Goal: Information Seeking & Learning: Compare options

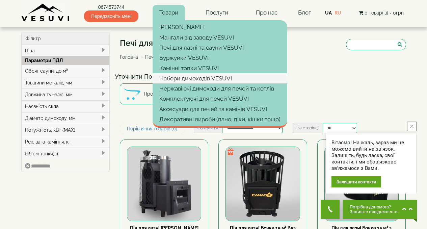
click at [191, 77] on link "Набори димоходів VESUVI" at bounding box center [220, 78] width 135 height 10
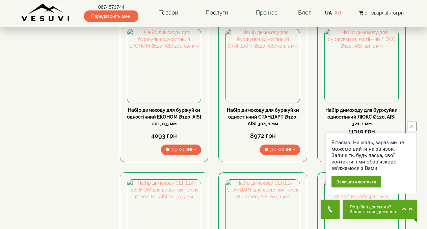
scroll to position [141, 0]
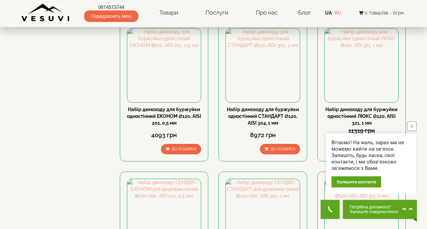
click at [413, 125] on icon "close button" at bounding box center [411, 126] width 3 height 3
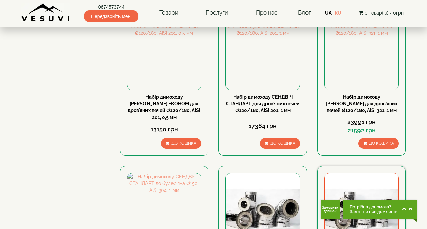
scroll to position [280, 0]
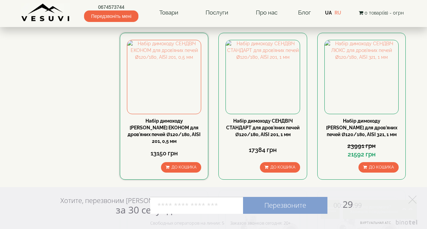
click at [170, 118] on link "Набір димоходу [PERSON_NAME] ЕКОНОМ для дров'яних печей Ø120/180, AISI 201, 0,5…" at bounding box center [164, 131] width 73 height 26
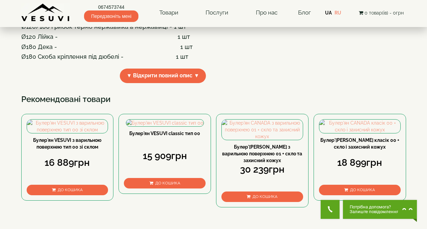
scroll to position [190, 0]
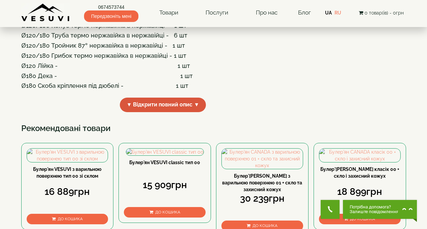
click at [169, 112] on span "▼ Відкрити повний опис ▼" at bounding box center [163, 105] width 86 height 15
click at [169, 112] on span "▲ Приховати опис ▲" at bounding box center [163, 105] width 71 height 15
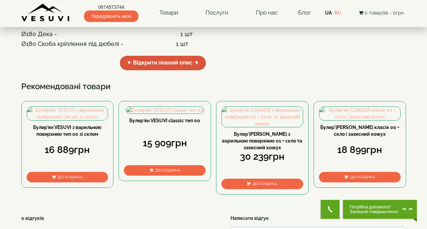
scroll to position [233, 0]
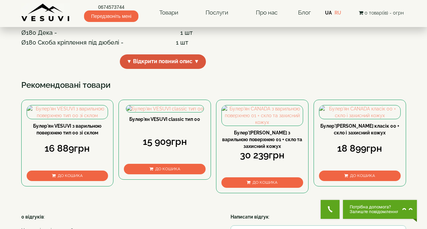
click at [167, 69] on span "▼ Відкрити повний опис ▼" at bounding box center [163, 61] width 86 height 15
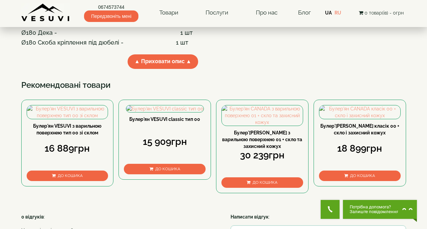
click at [211, 46] on h4 "Ø180 Скоба кріплення під дюбелі - 1 шт" at bounding box center [163, 42] width 284 height 7
click at [192, 69] on span "▲ Приховати опис ▲" at bounding box center [163, 61] width 71 height 15
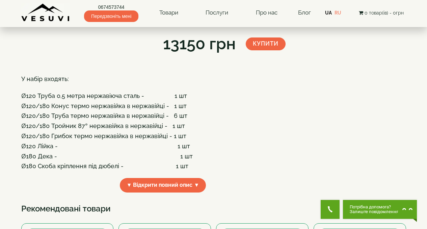
scroll to position [109, 0]
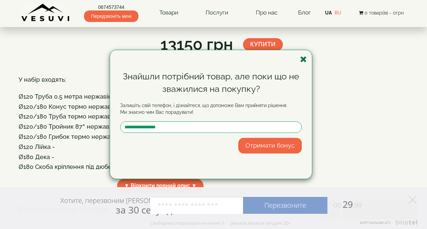
click at [305, 59] on icon "button" at bounding box center [303, 59] width 7 height 8
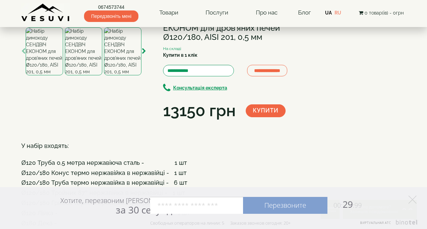
scroll to position [43, 0]
click at [93, 22] on img at bounding box center [92, 15] width 142 height 14
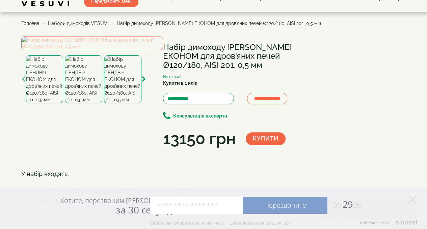
scroll to position [0, 0]
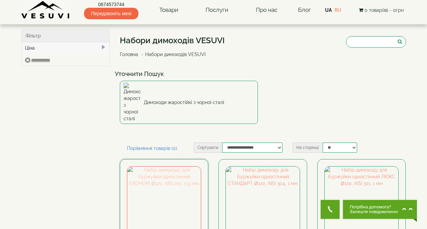
scroll to position [7, 0]
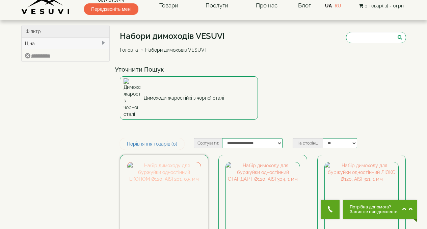
click at [164, 172] on img at bounding box center [164, 199] width 74 height 74
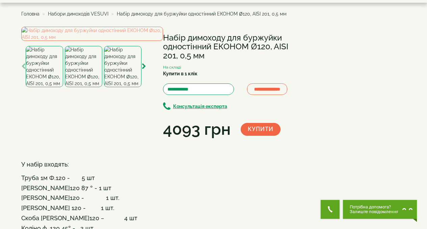
scroll to position [24, 0]
click at [98, 41] on img at bounding box center [92, 34] width 142 height 14
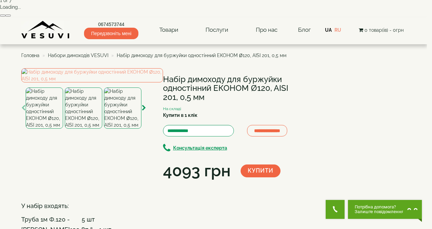
click at [11, 17] on button "button" at bounding box center [7, 16] width 5 height 2
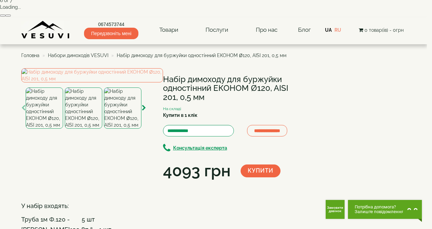
click at [11, 17] on button "button" at bounding box center [7, 16] width 5 height 2
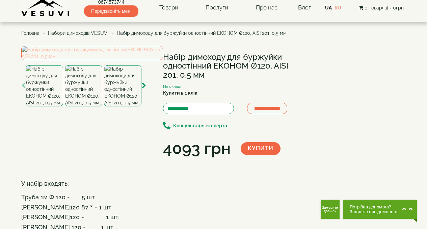
scroll to position [0, 0]
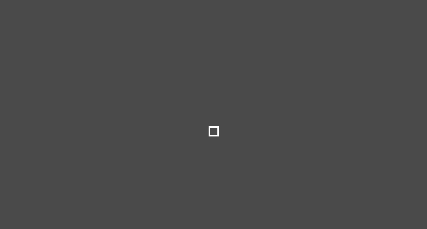
select select
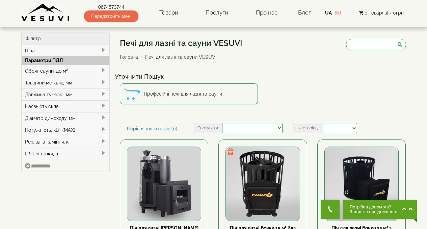
click at [101, 70] on span at bounding box center [103, 70] width 5 height 5
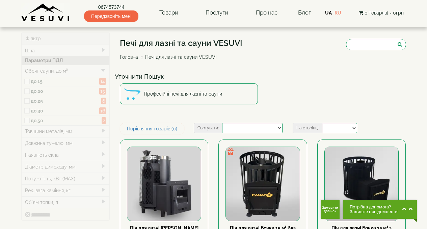
type input "*****"
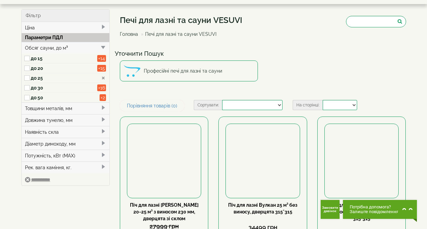
scroll to position [10, 0]
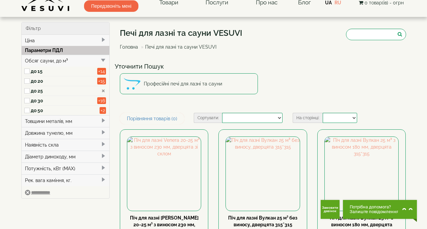
click at [102, 120] on span at bounding box center [103, 120] width 5 height 5
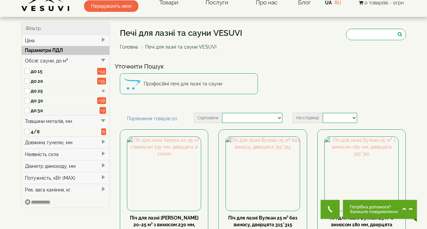
click at [102, 142] on span at bounding box center [103, 141] width 5 height 5
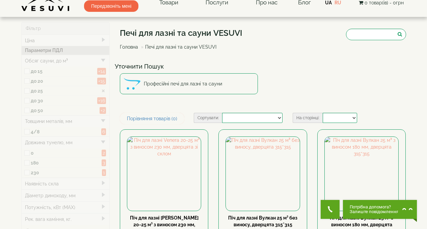
type input "*****"
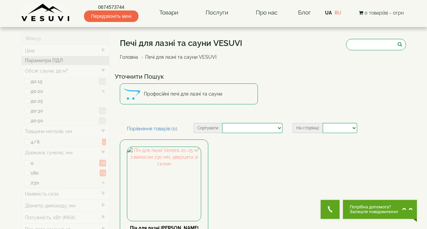
type input "*"
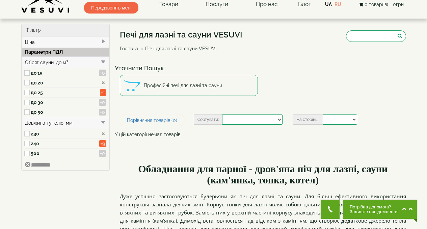
scroll to position [9, 0]
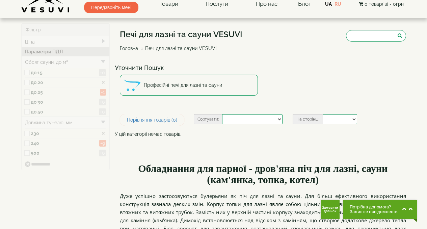
type input "*****"
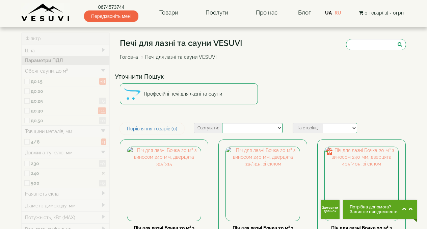
type input "*****"
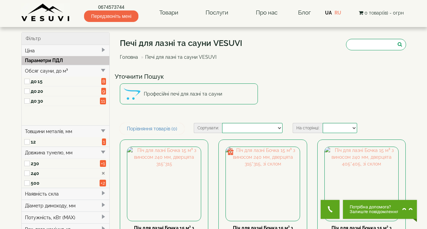
type input "*****"
type input "*"
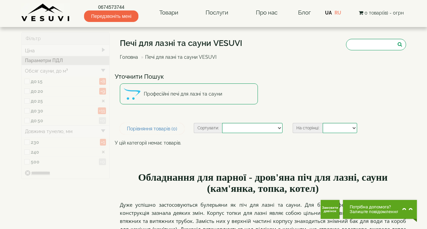
type input "*****"
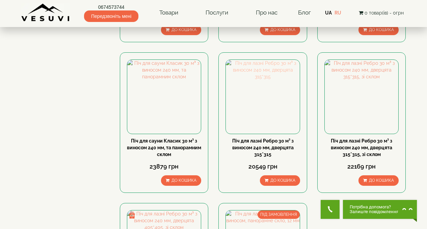
scroll to position [319, 0]
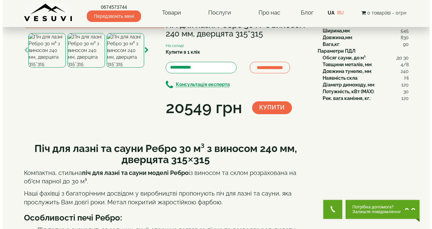
scroll to position [35, 0]
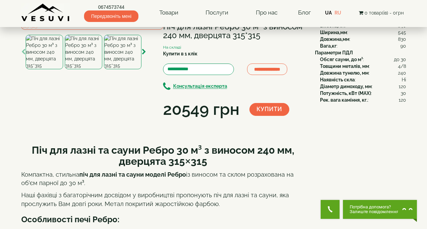
click at [112, 30] on img at bounding box center [92, 23] width 142 height 14
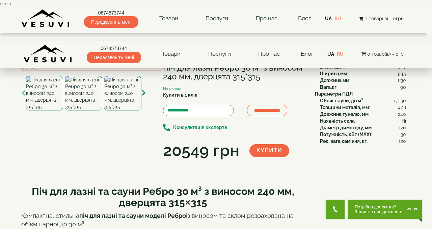
click at [11, 5] on button "button" at bounding box center [7, 4] width 5 height 2
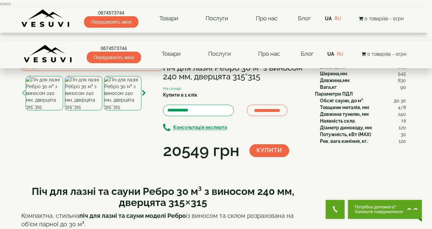
click at [11, 5] on button "button" at bounding box center [7, 4] width 5 height 2
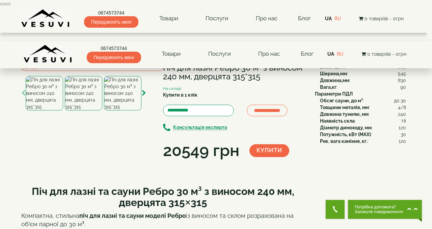
click at [11, 5] on button "button" at bounding box center [7, 4] width 5 height 2
